Goal: Transaction & Acquisition: Purchase product/service

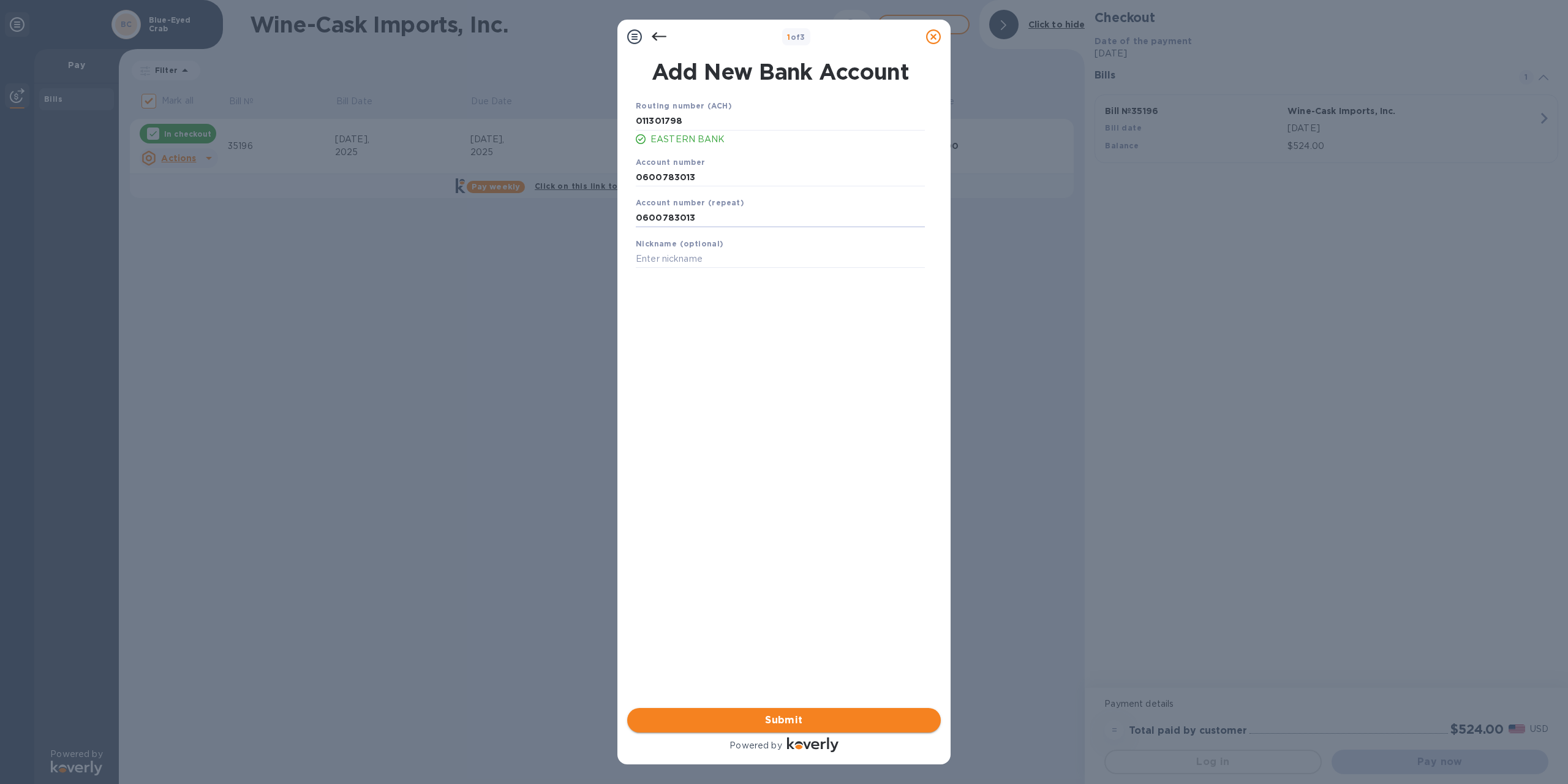
click at [773, 714] on span "Submit" at bounding box center [784, 720] width 294 height 15
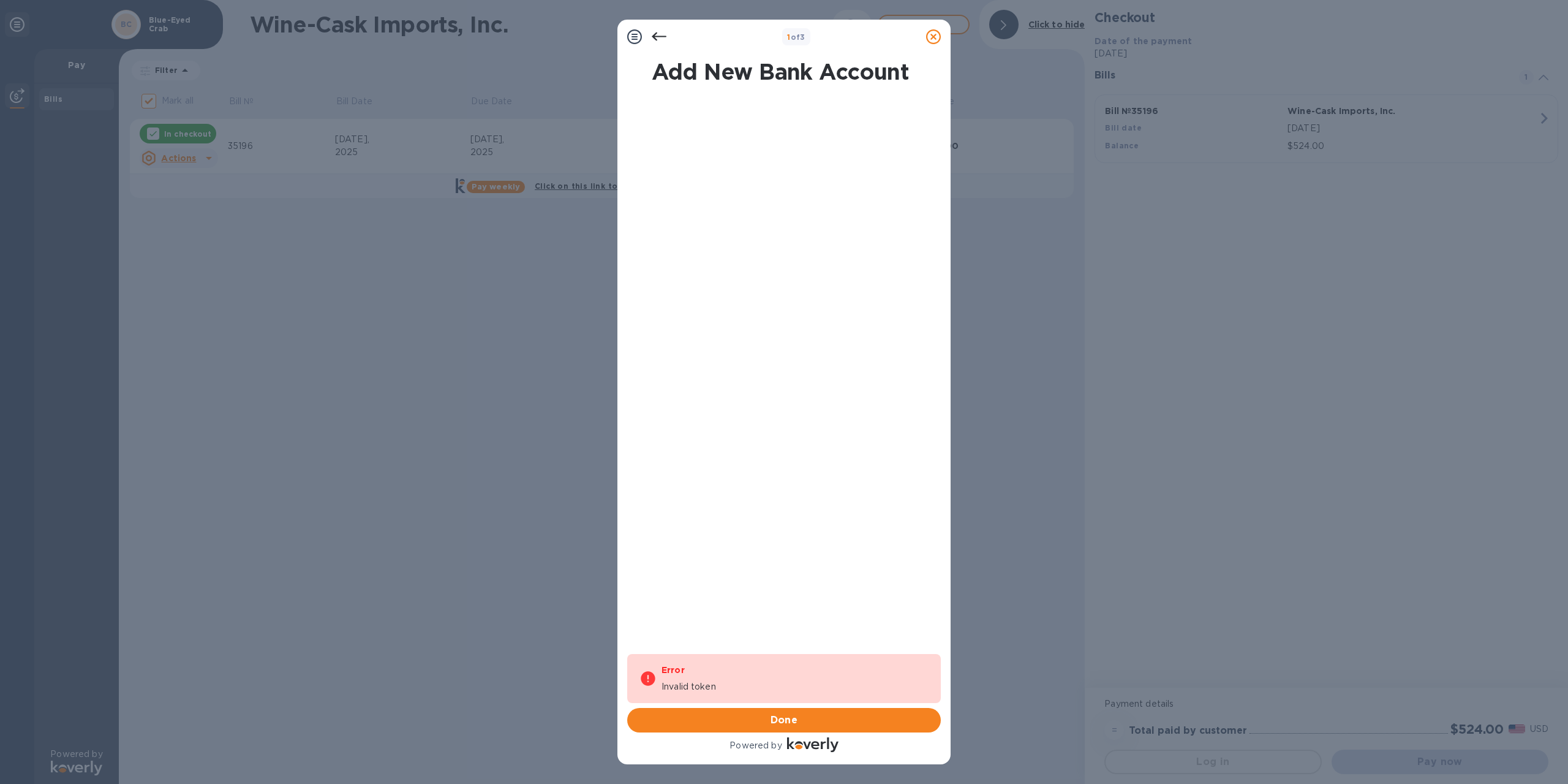
drag, startPoint x: 656, startPoint y: 42, endPoint x: 660, endPoint y: 38, distance: 5.7
click at [658, 40] on icon at bounding box center [659, 36] width 15 height 15
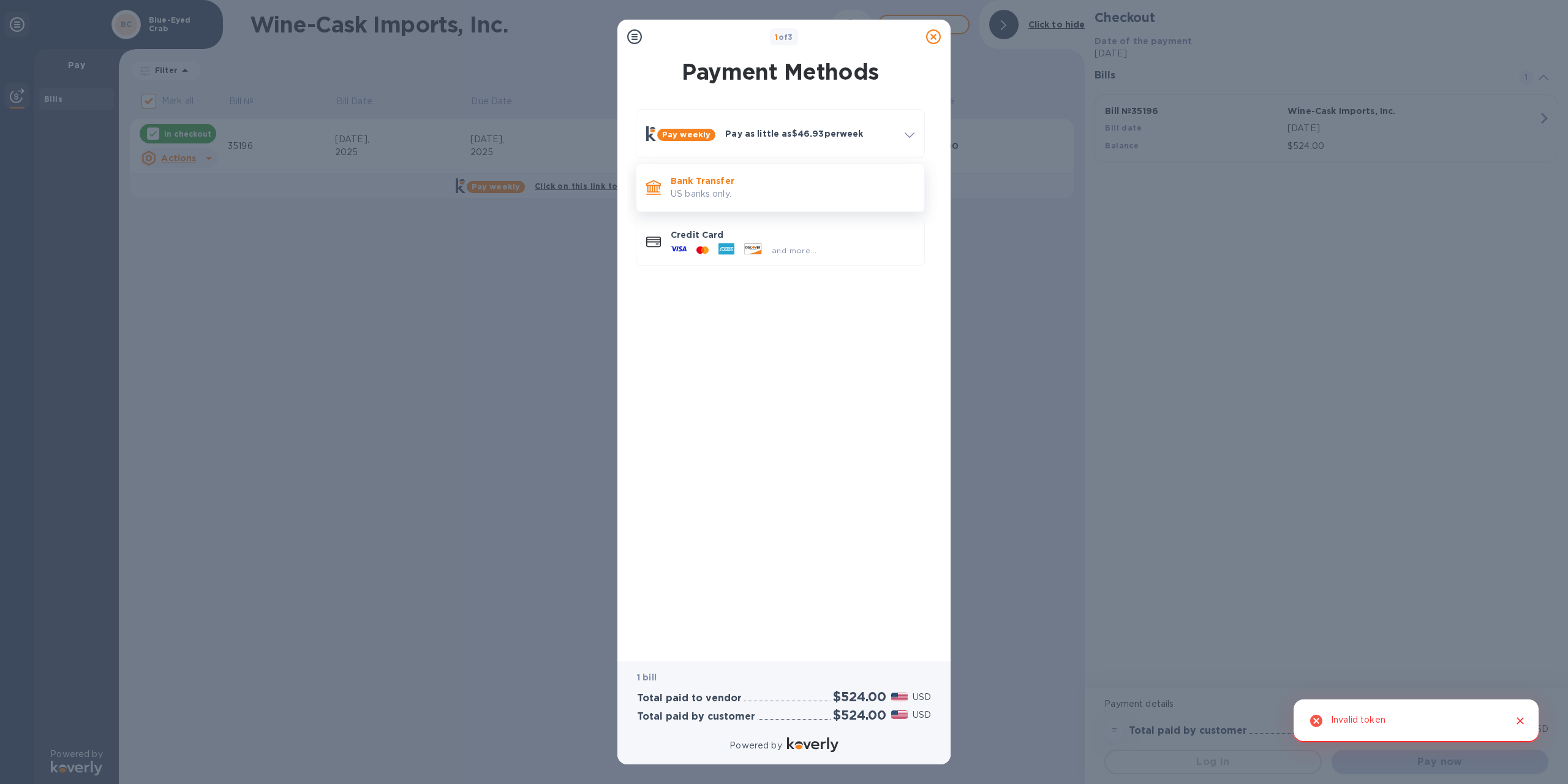
click at [743, 206] on div "Bank Transfer US banks only." at bounding box center [781, 187] width 278 height 38
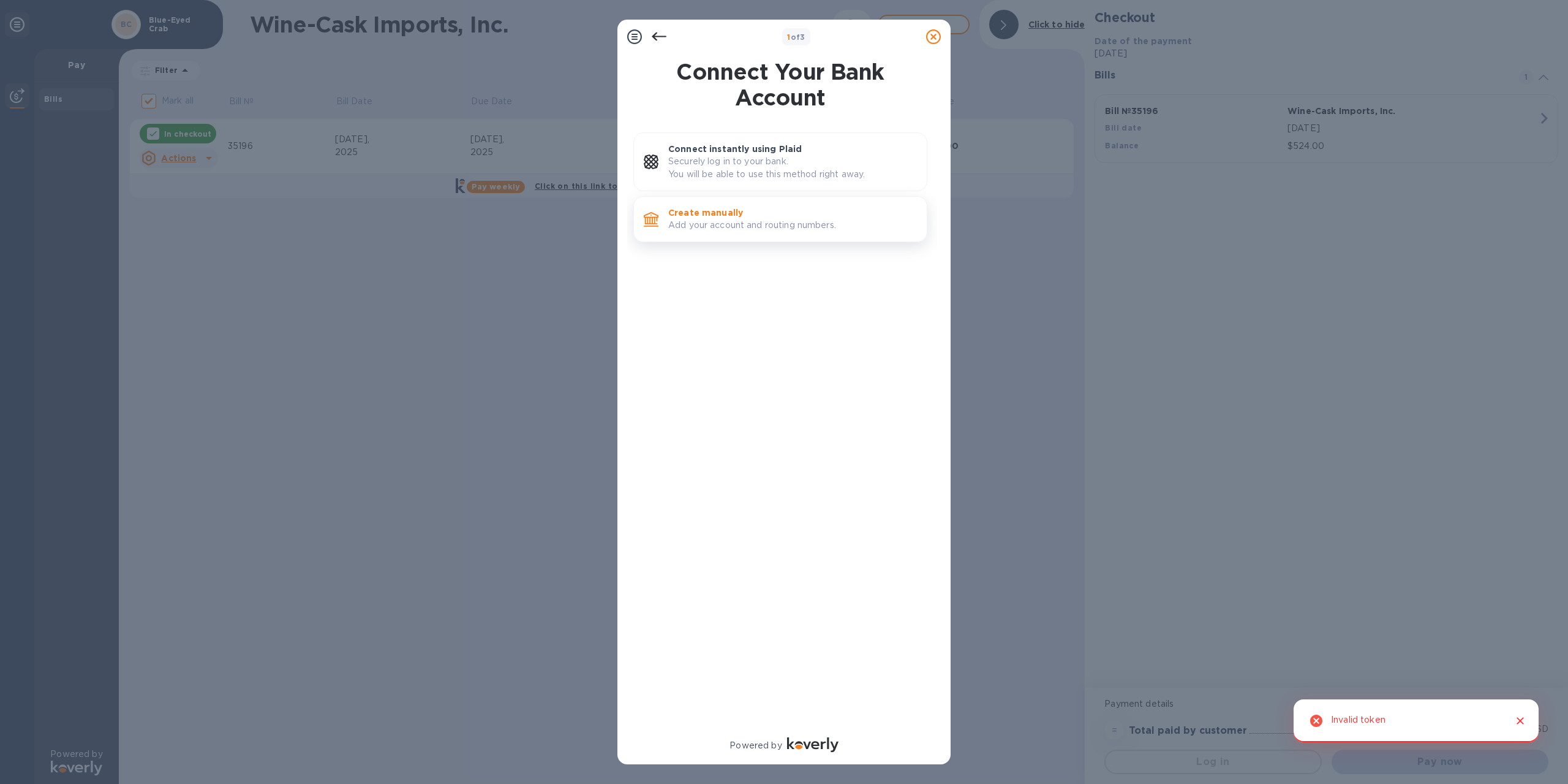
click at [747, 223] on p "Add your account and routing numbers." at bounding box center [792, 225] width 248 height 13
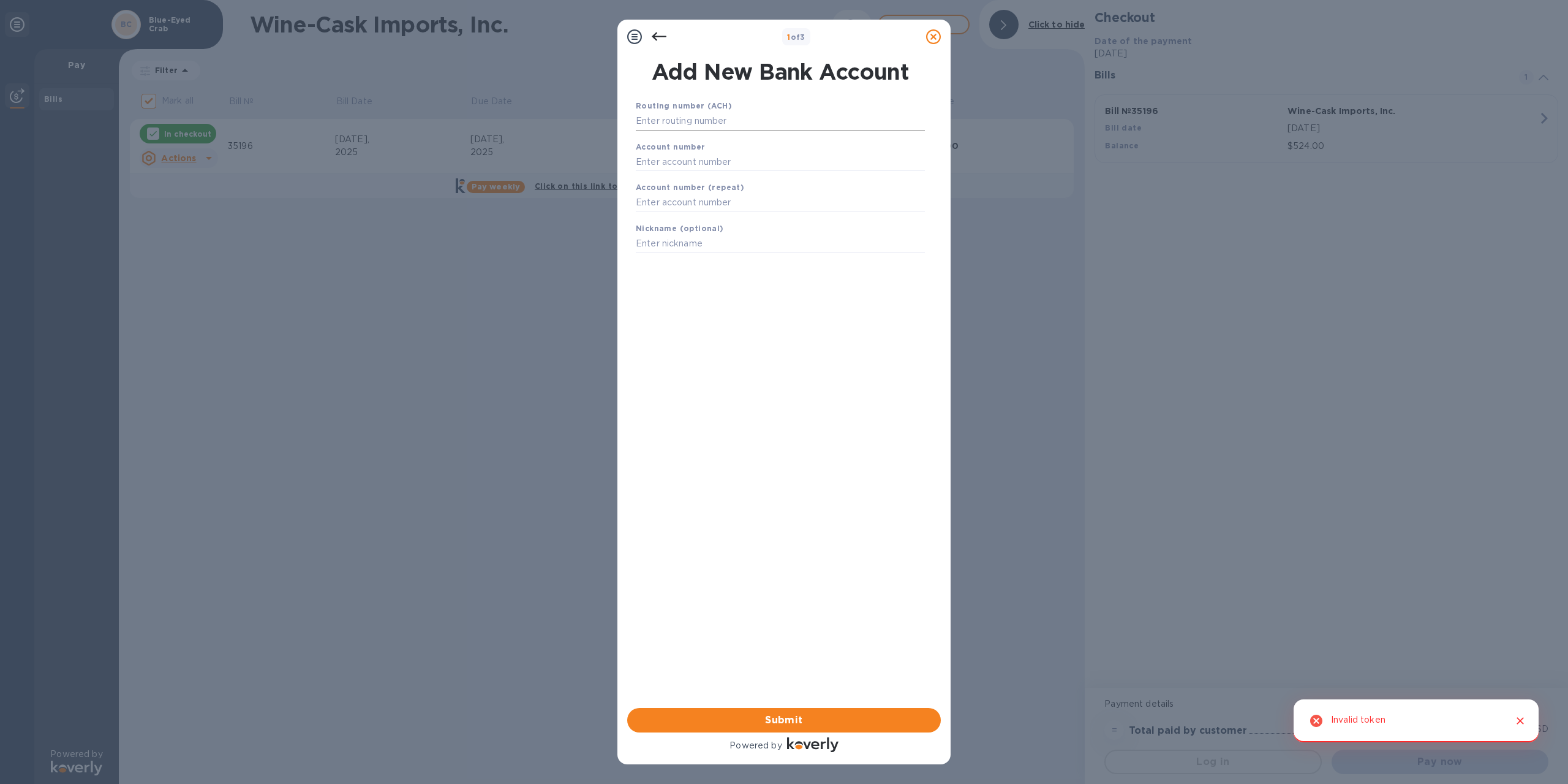
click at [733, 119] on input "text" at bounding box center [780, 121] width 289 height 18
type input "1"
type input "011301798"
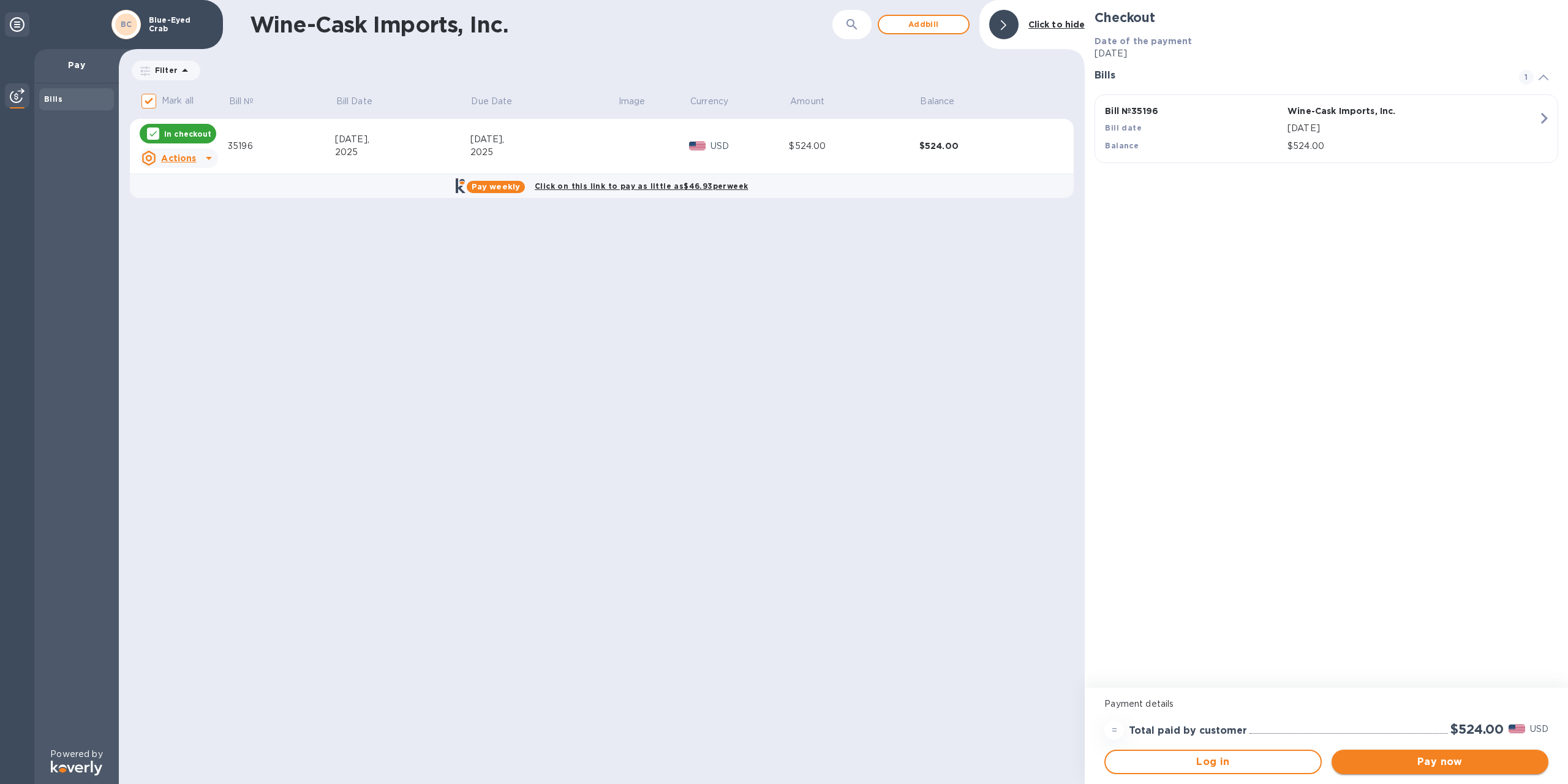
click at [1414, 760] on span "Pay now" at bounding box center [1440, 762] width 197 height 15
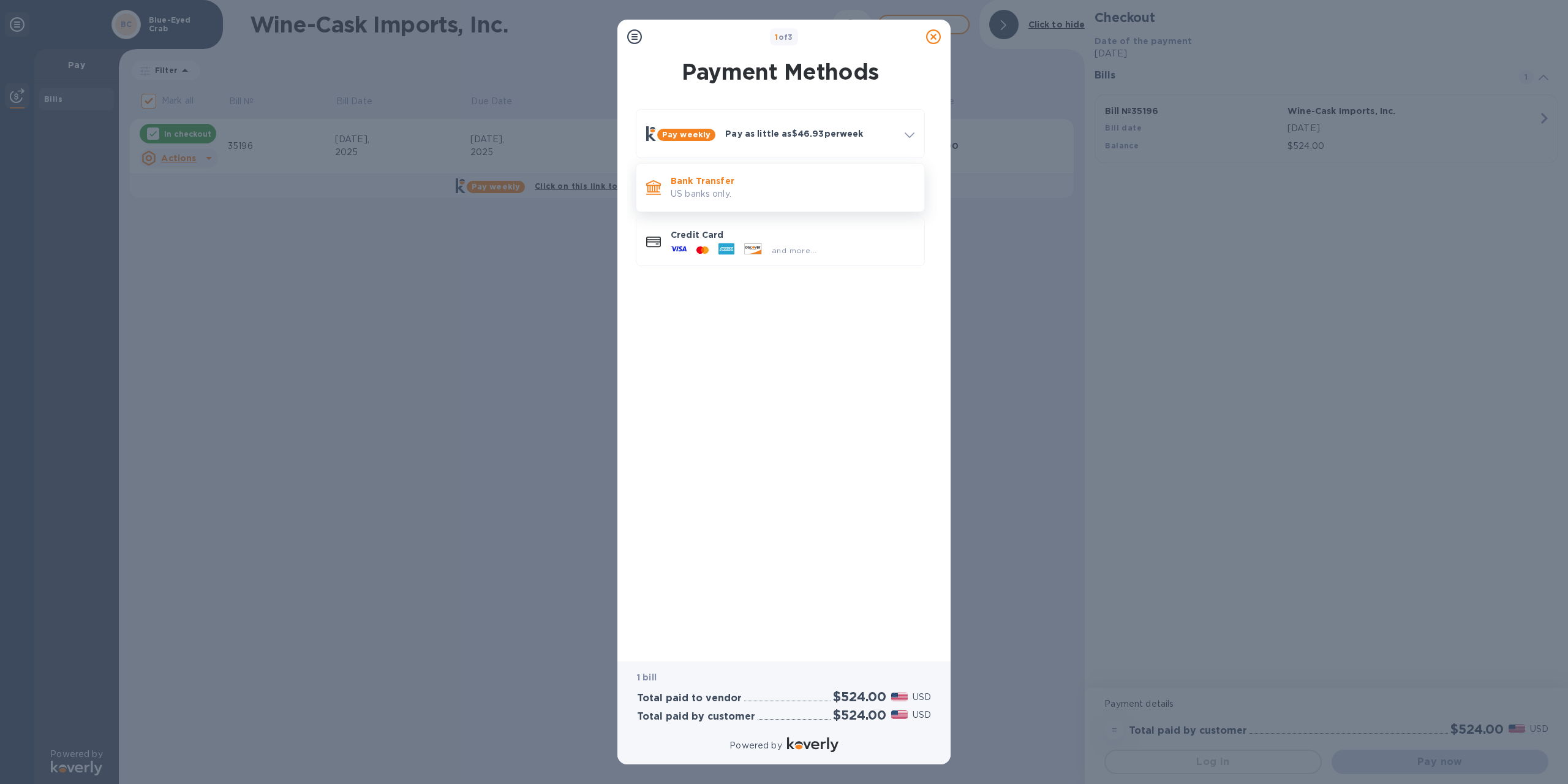
click at [735, 204] on div "Bank Transfer US banks only." at bounding box center [793, 187] width 253 height 35
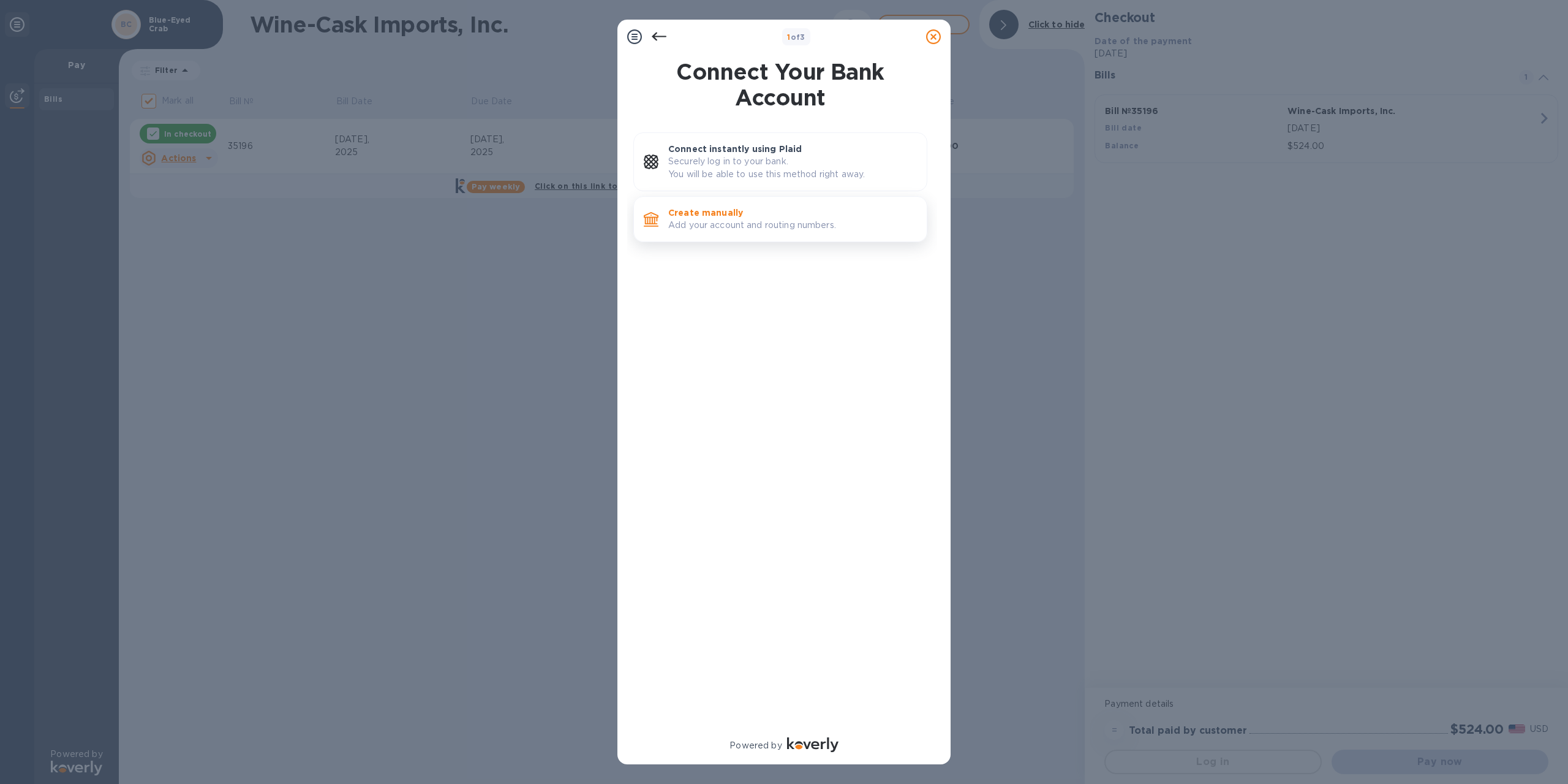
click at [750, 219] on p "Add your account and routing numbers." at bounding box center [792, 225] width 248 height 13
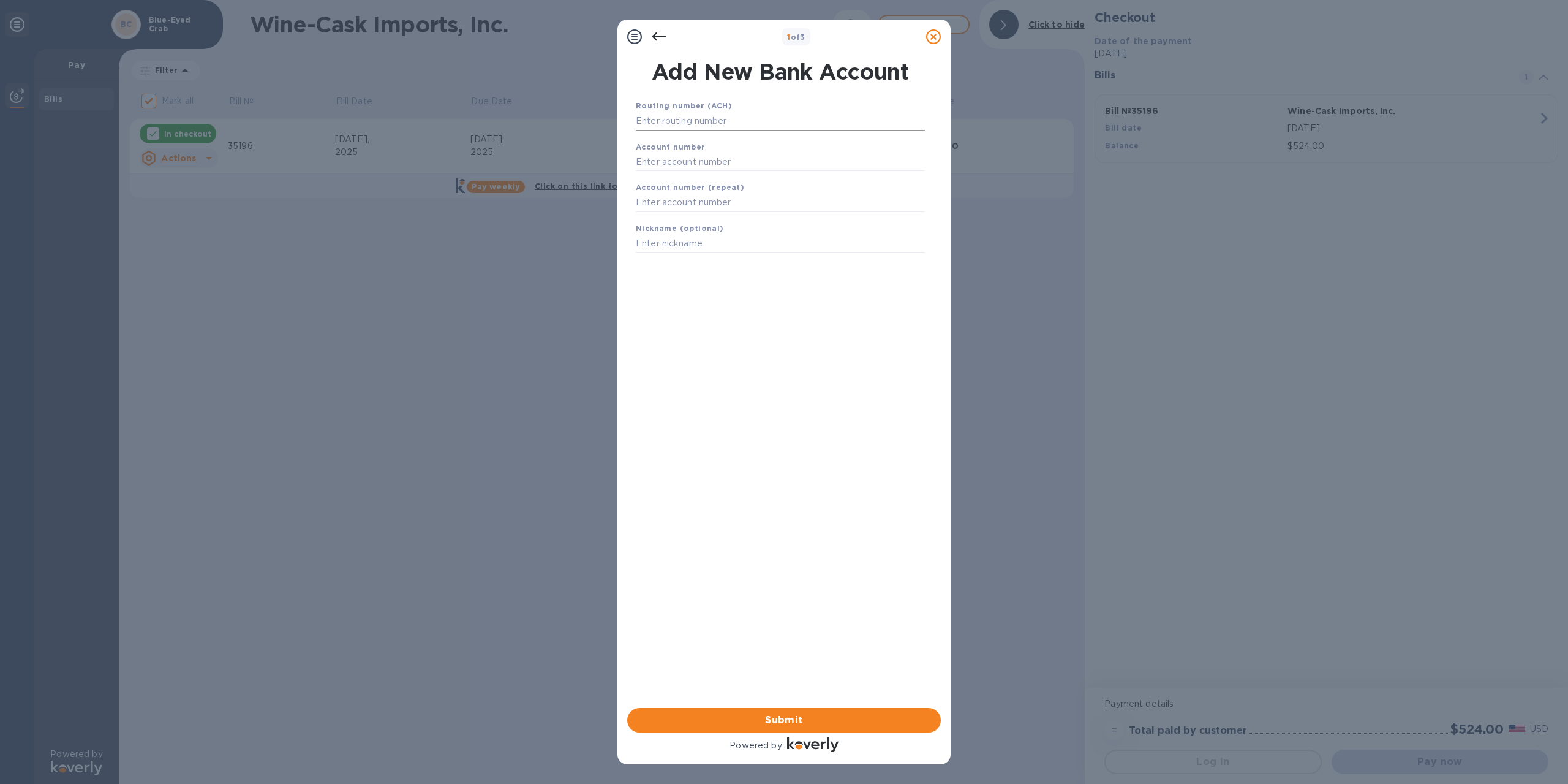
click at [738, 128] on input "text" at bounding box center [780, 121] width 289 height 18
type input "011301798"
click at [709, 173] on input "text" at bounding box center [780, 177] width 289 height 18
type input "0600783013"
click at [723, 221] on input "text" at bounding box center [780, 218] width 289 height 18
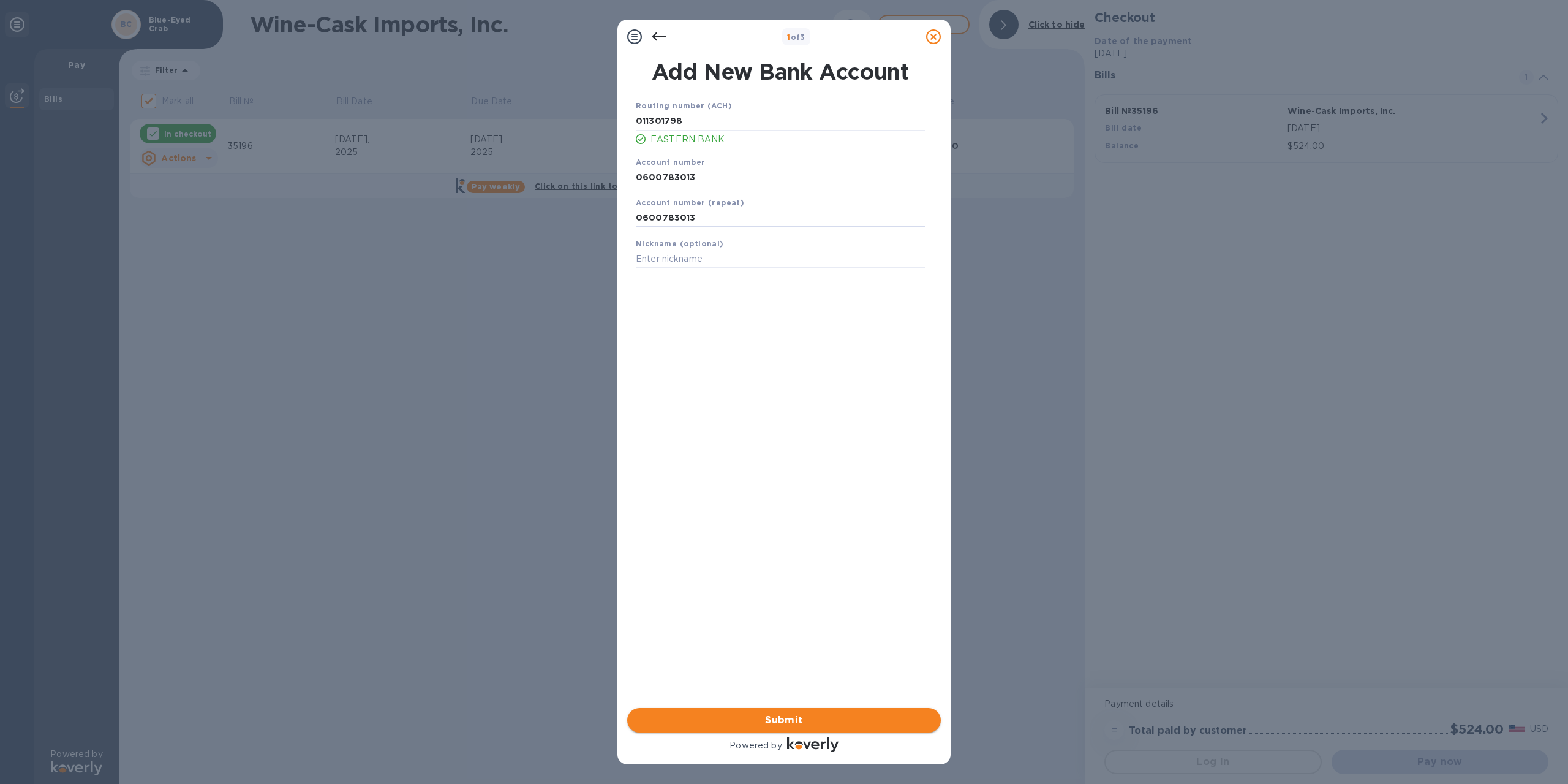
type input "0600783013"
click at [770, 719] on span "Submit" at bounding box center [784, 720] width 294 height 15
